Goal: Task Accomplishment & Management: Manage account settings

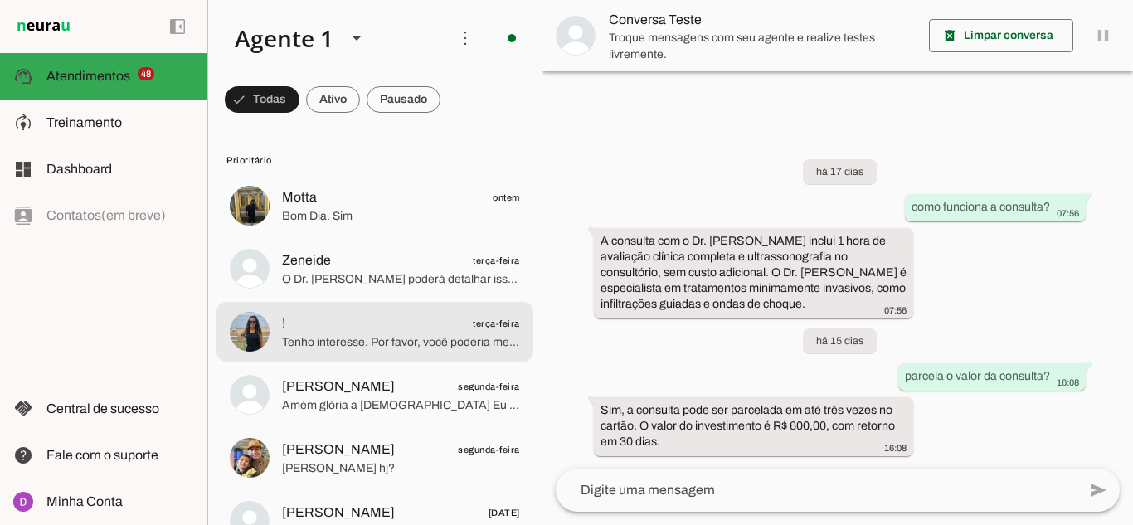
click at [298, 347] on span "Tenho interesse. Por favor, você poderia me passar mais informações?" at bounding box center [401, 342] width 238 height 17
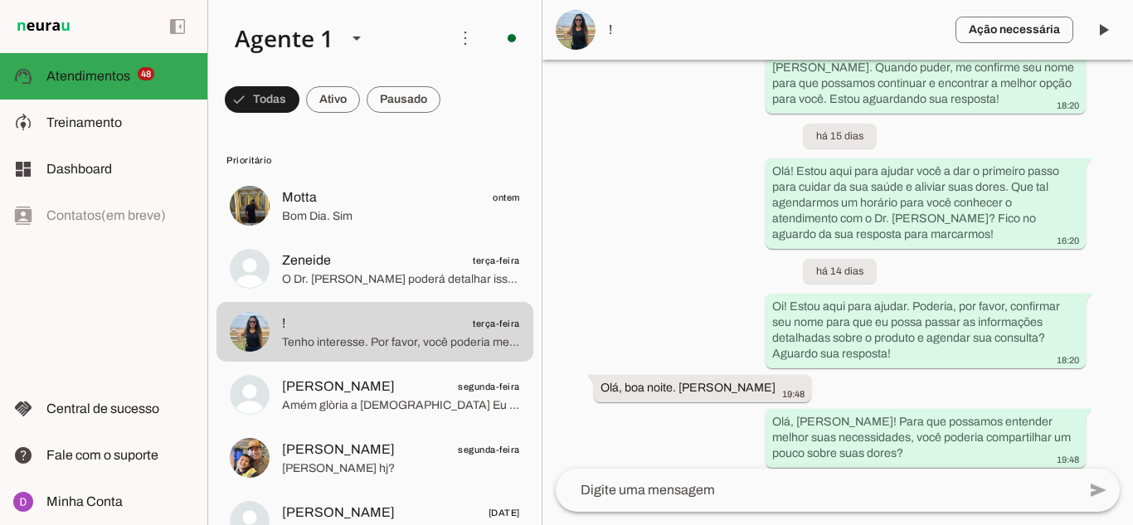
scroll to position [381, 0]
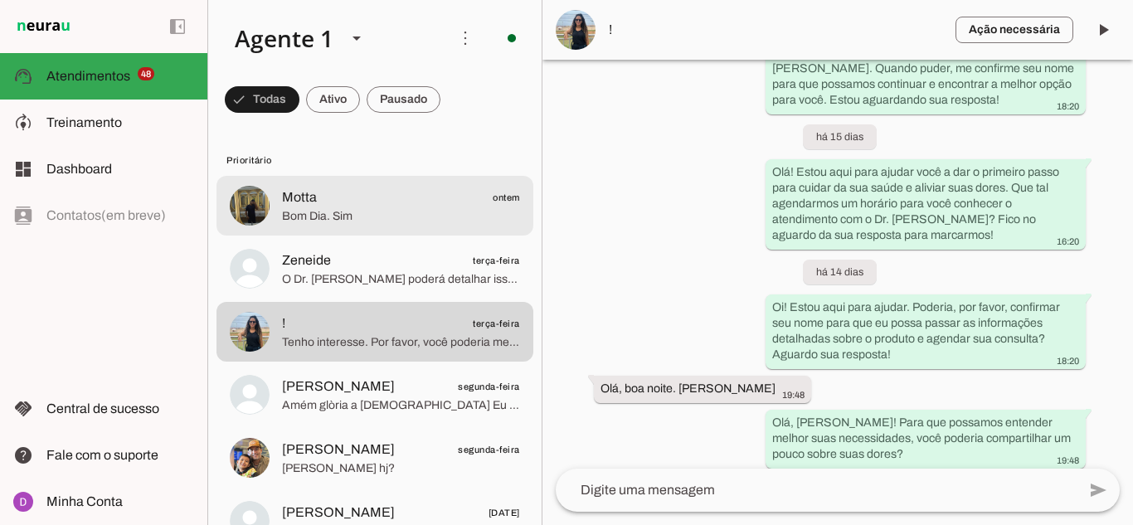
click at [356, 198] on span "Motta ontem" at bounding box center [401, 197] width 238 height 21
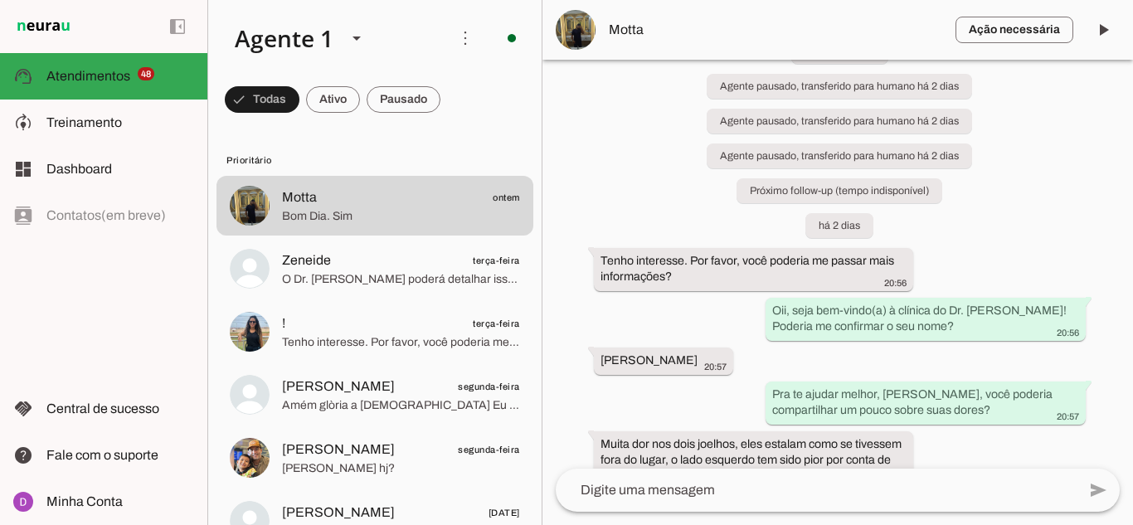
scroll to position [58, 0]
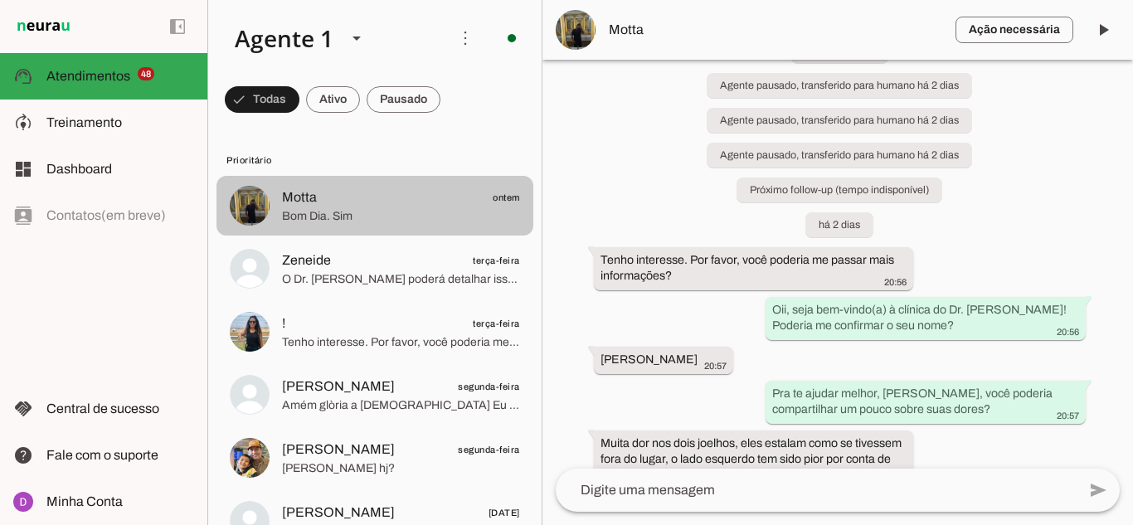
click at [328, 219] on span "Bom Dia. Sim" at bounding box center [401, 216] width 238 height 17
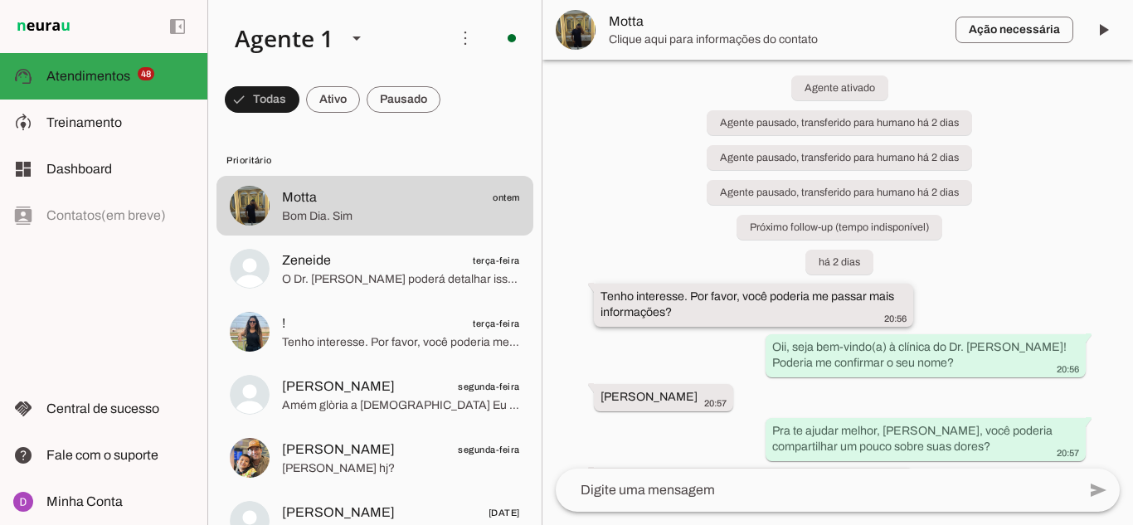
scroll to position [0, 0]
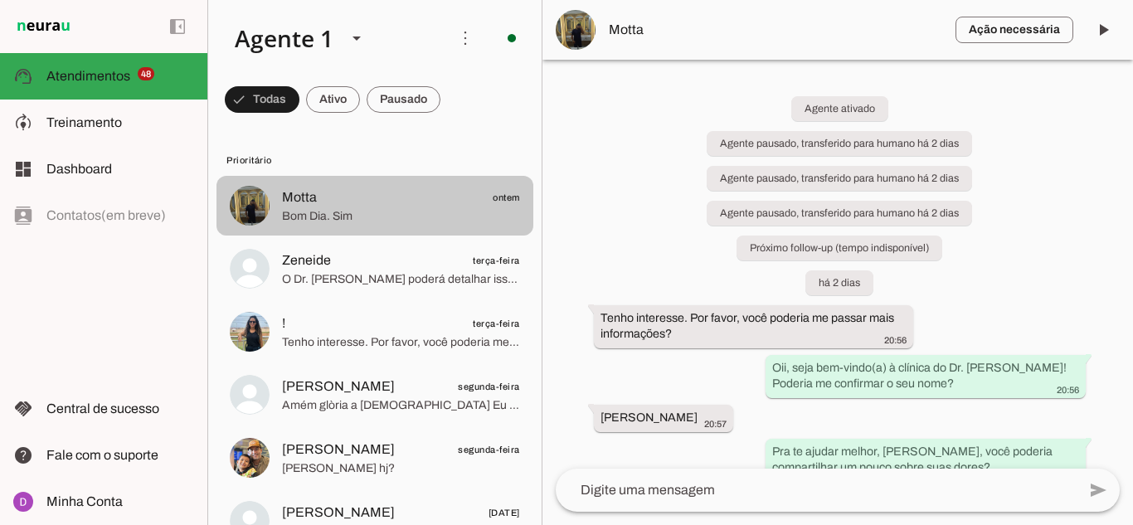
click at [360, 194] on span "Motta ontem" at bounding box center [401, 197] width 238 height 21
click at [317, 211] on span "Bom Dia. Sim" at bounding box center [401, 216] width 238 height 17
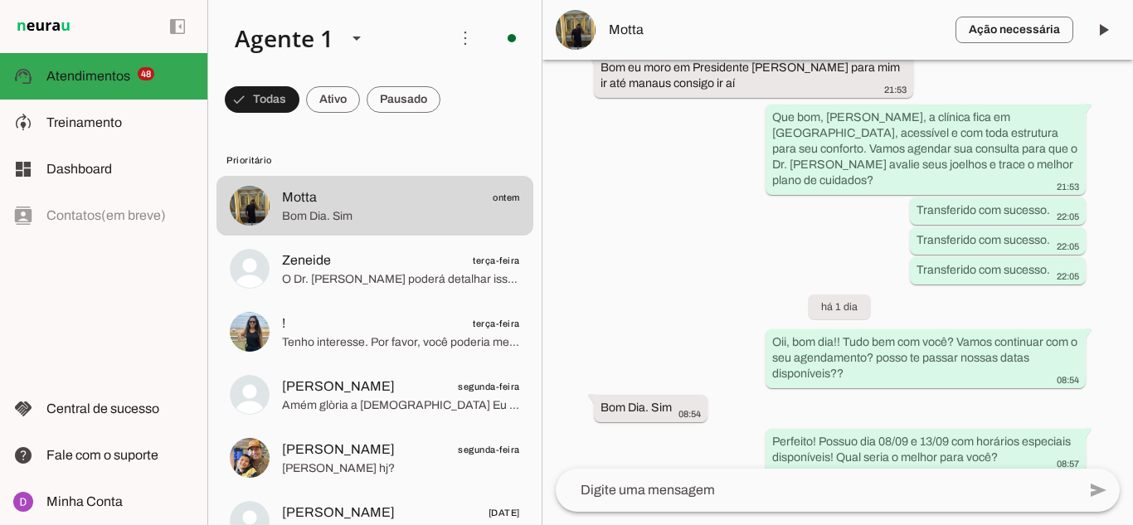
scroll to position [926, 0]
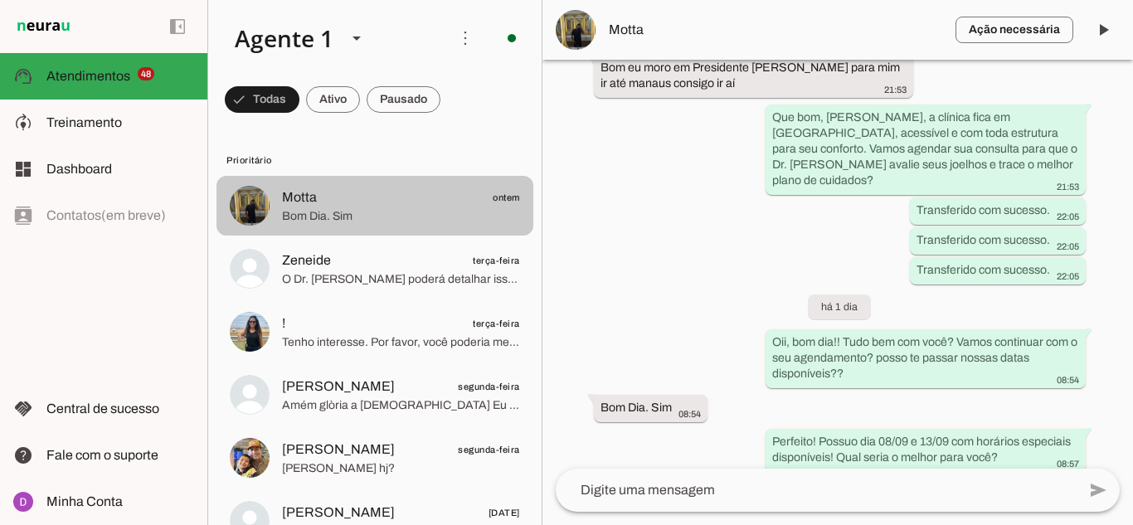
click at [358, 216] on span "Bom Dia. Sim" at bounding box center [401, 216] width 238 height 17
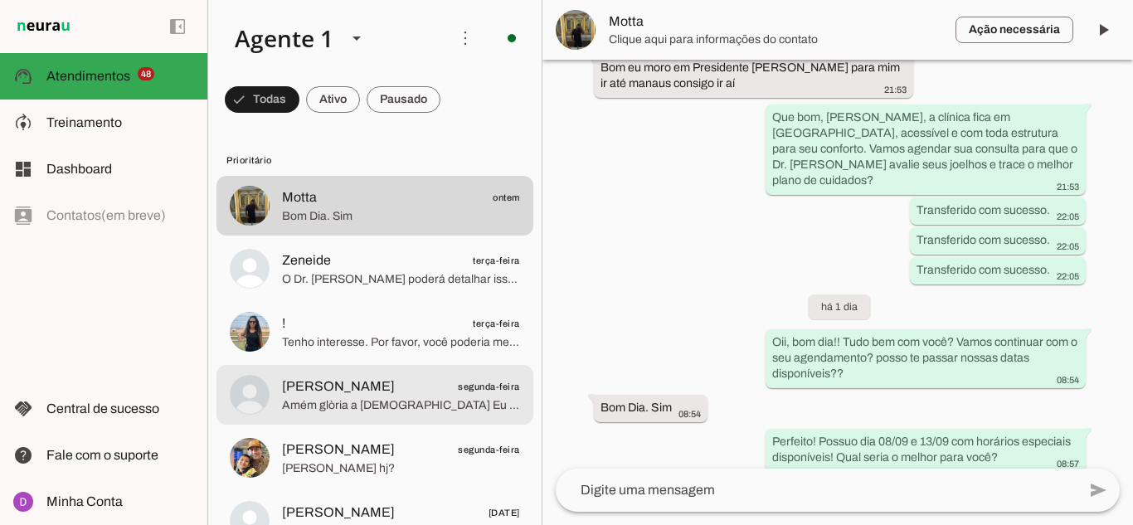
click at [350, 371] on md-item "[PERSON_NAME] segunda-feira Amém glòria a [DEMOGRAPHIC_DATA] Eu recebo em nome …" at bounding box center [374, 395] width 317 height 60
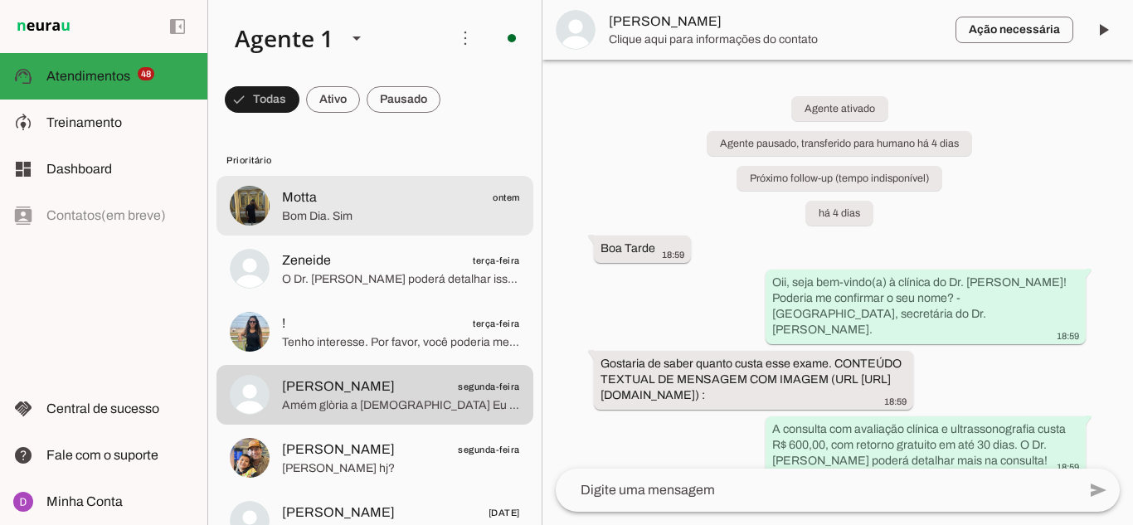
click at [308, 217] on span "Bom Dia. Sim" at bounding box center [401, 216] width 238 height 17
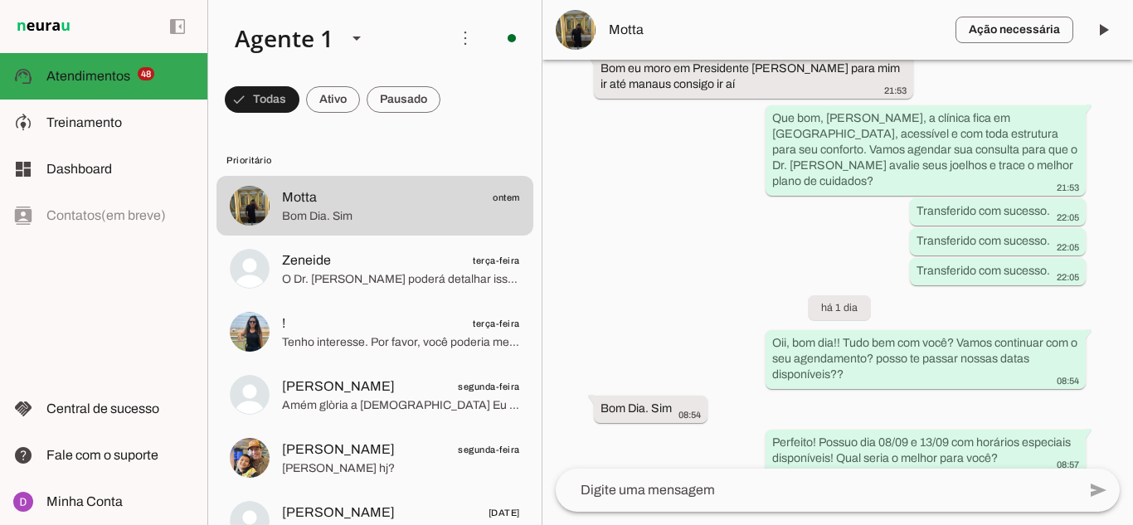
scroll to position [926, 0]
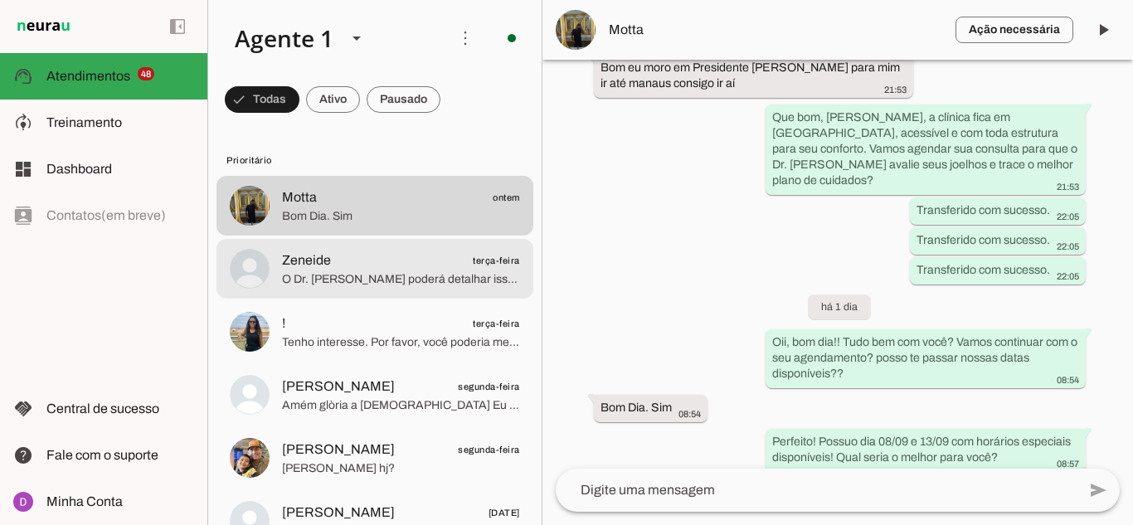
click at [371, 289] on div at bounding box center [401, 269] width 238 height 41
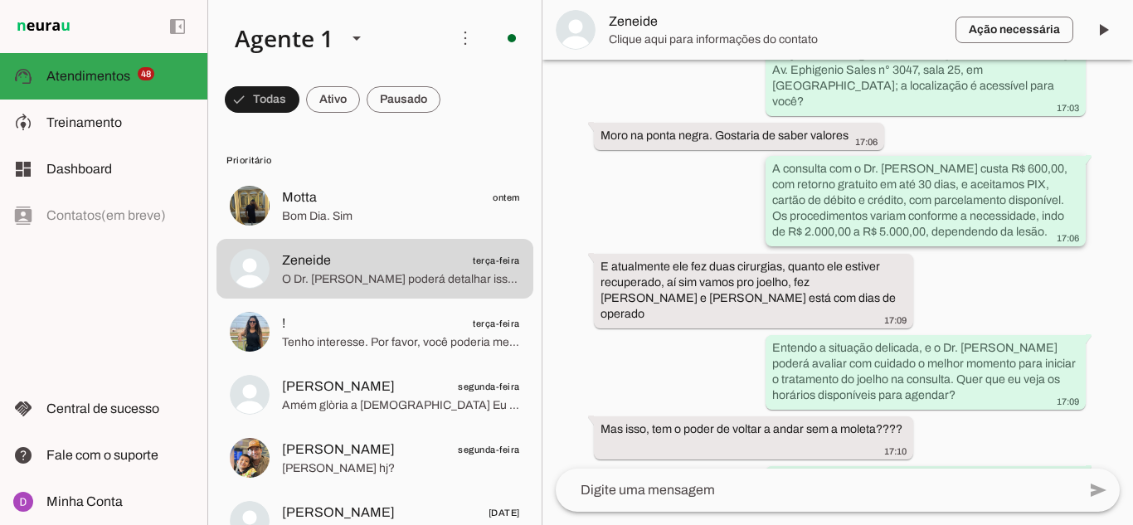
scroll to position [1607, 0]
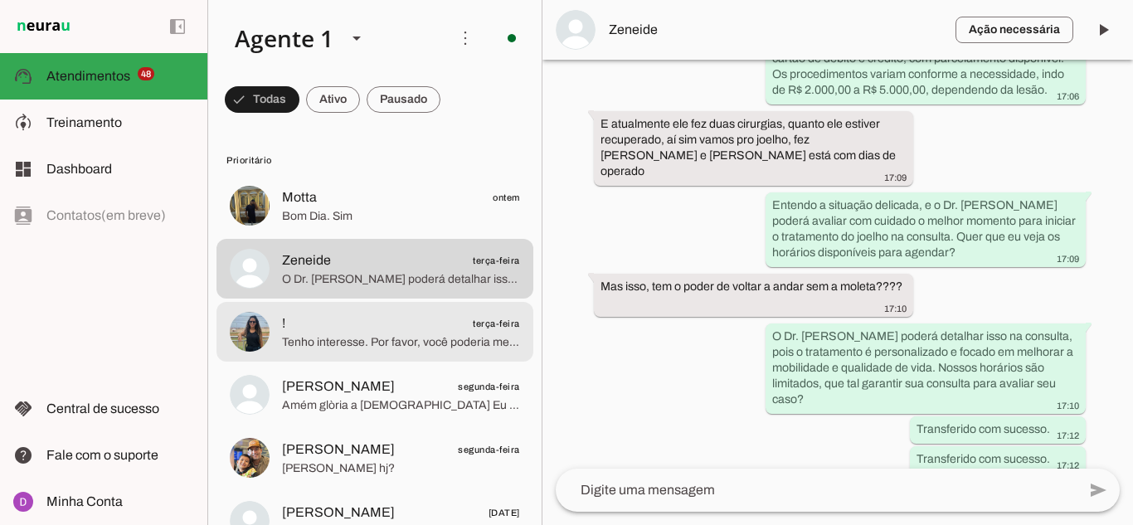
click at [382, 344] on span "Tenho interesse. Por favor, você poderia me passar mais informações?" at bounding box center [401, 342] width 238 height 17
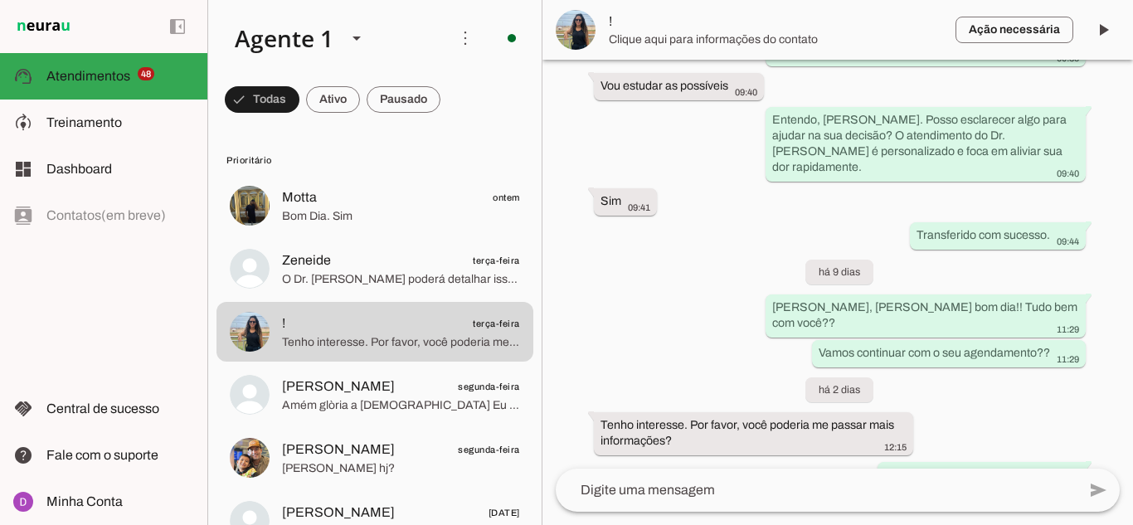
scroll to position [1523, 0]
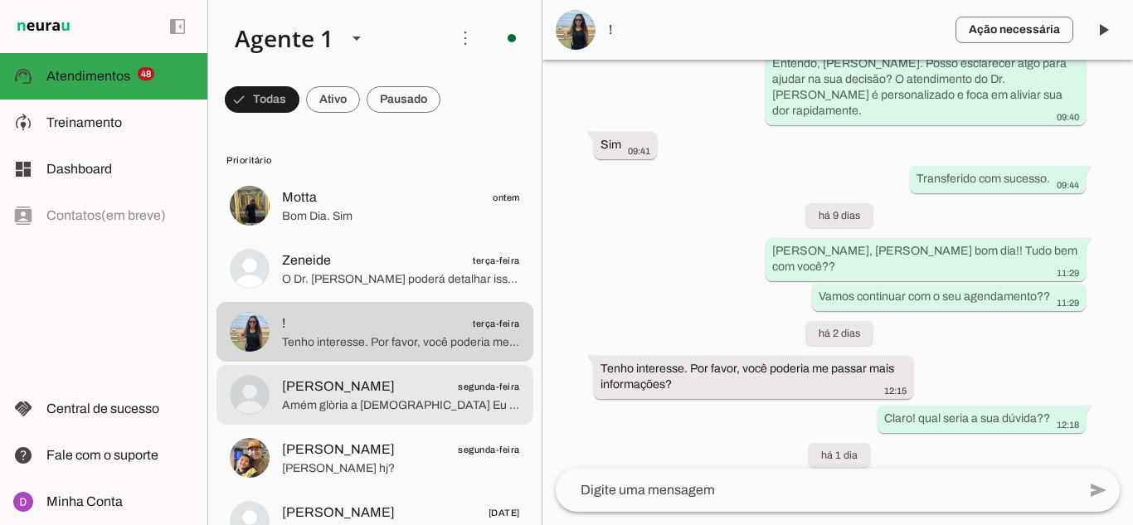
click at [345, 391] on span "[PERSON_NAME]" at bounding box center [338, 386] width 113 height 20
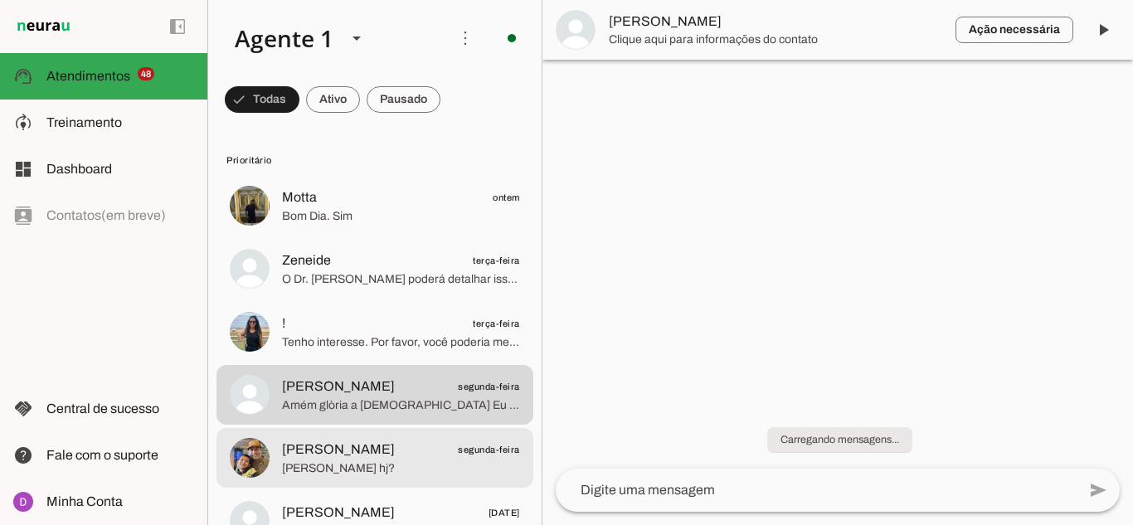
click at [352, 438] on div at bounding box center [401, 458] width 238 height 41
